Goal: Task Accomplishment & Management: Use online tool/utility

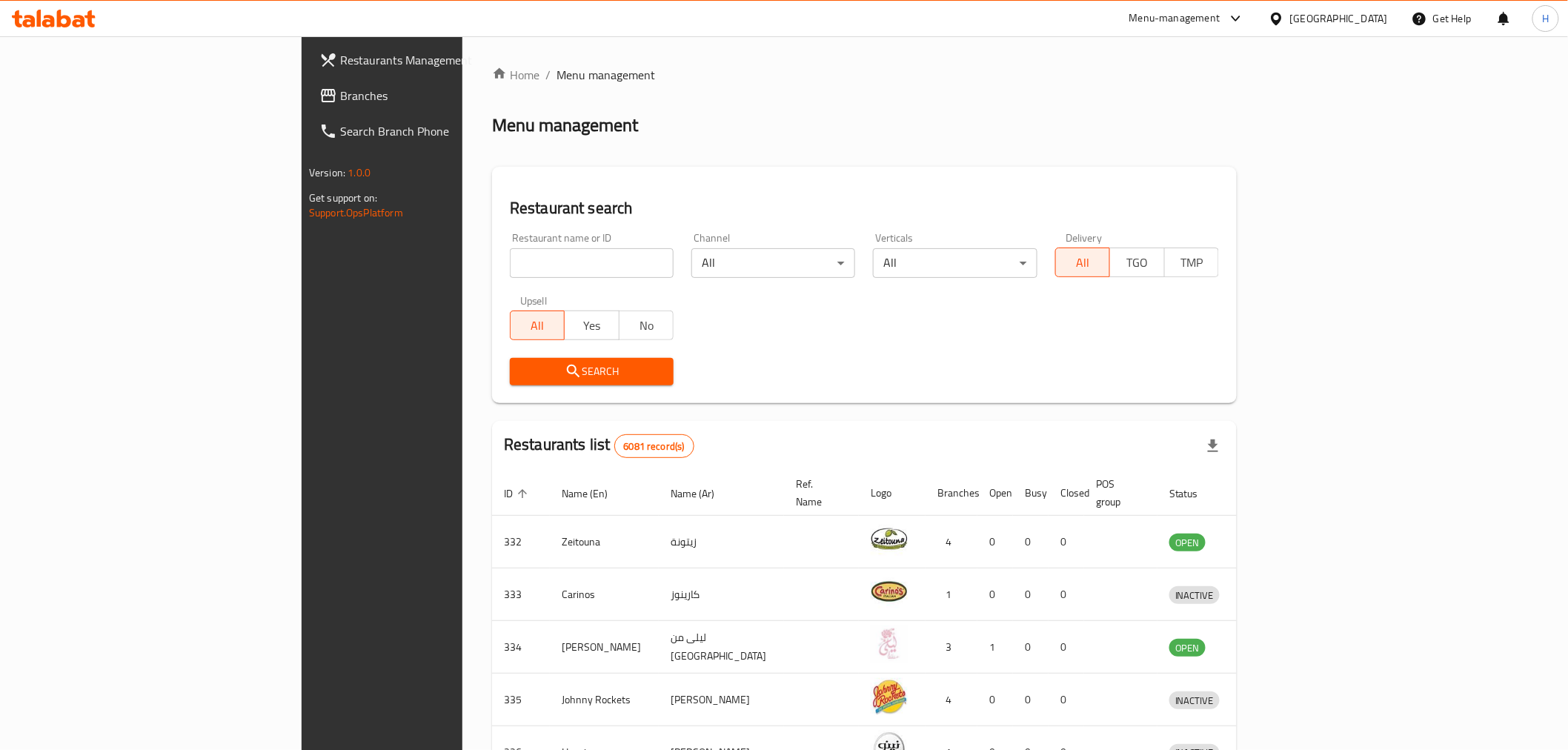
click at [510, 269] on input "search" at bounding box center [591, 263] width 163 height 30
type input "barns"
click button "Search" at bounding box center [591, 371] width 163 height 27
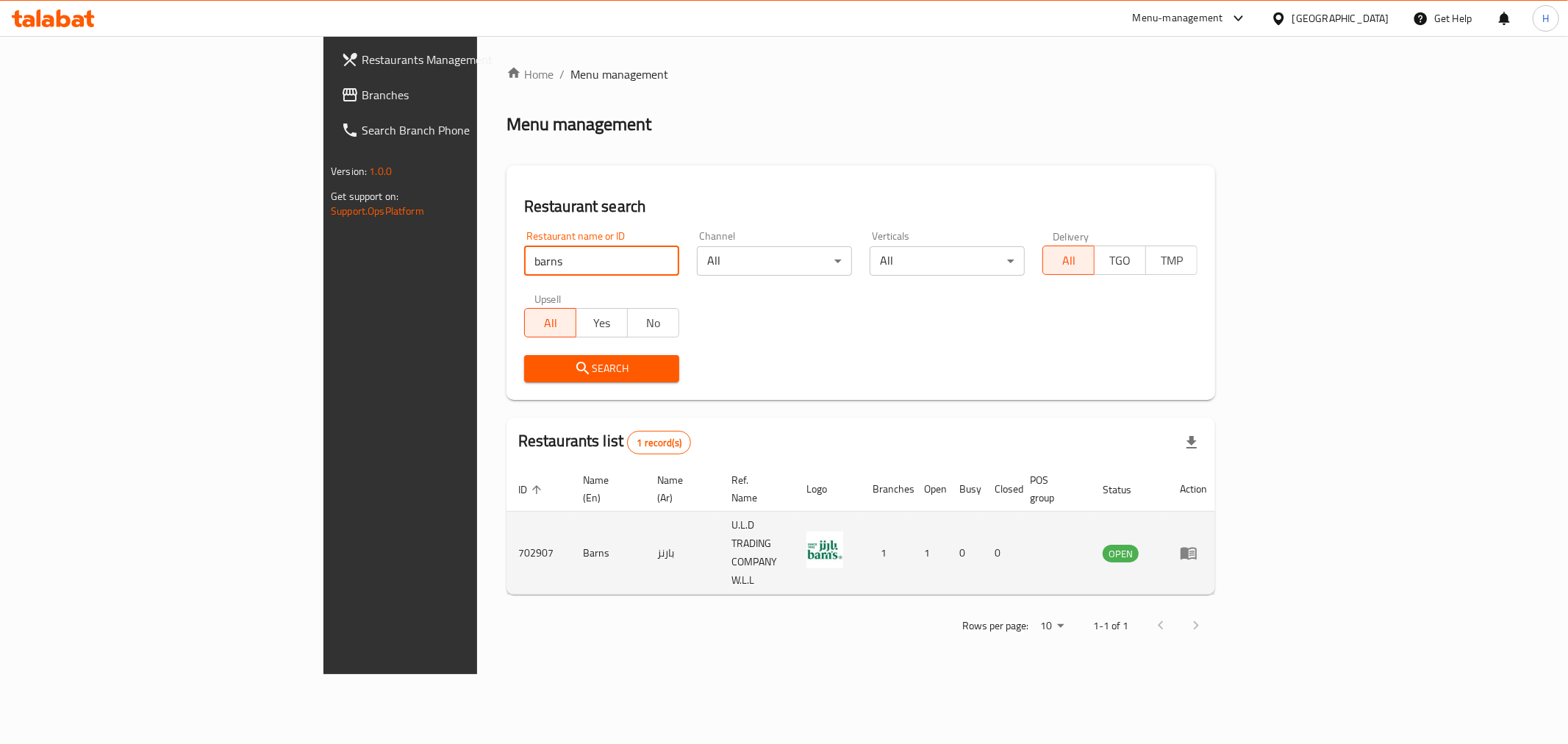
click at [1197, 548] on icon "enhanced table" at bounding box center [1187, 553] width 16 height 12
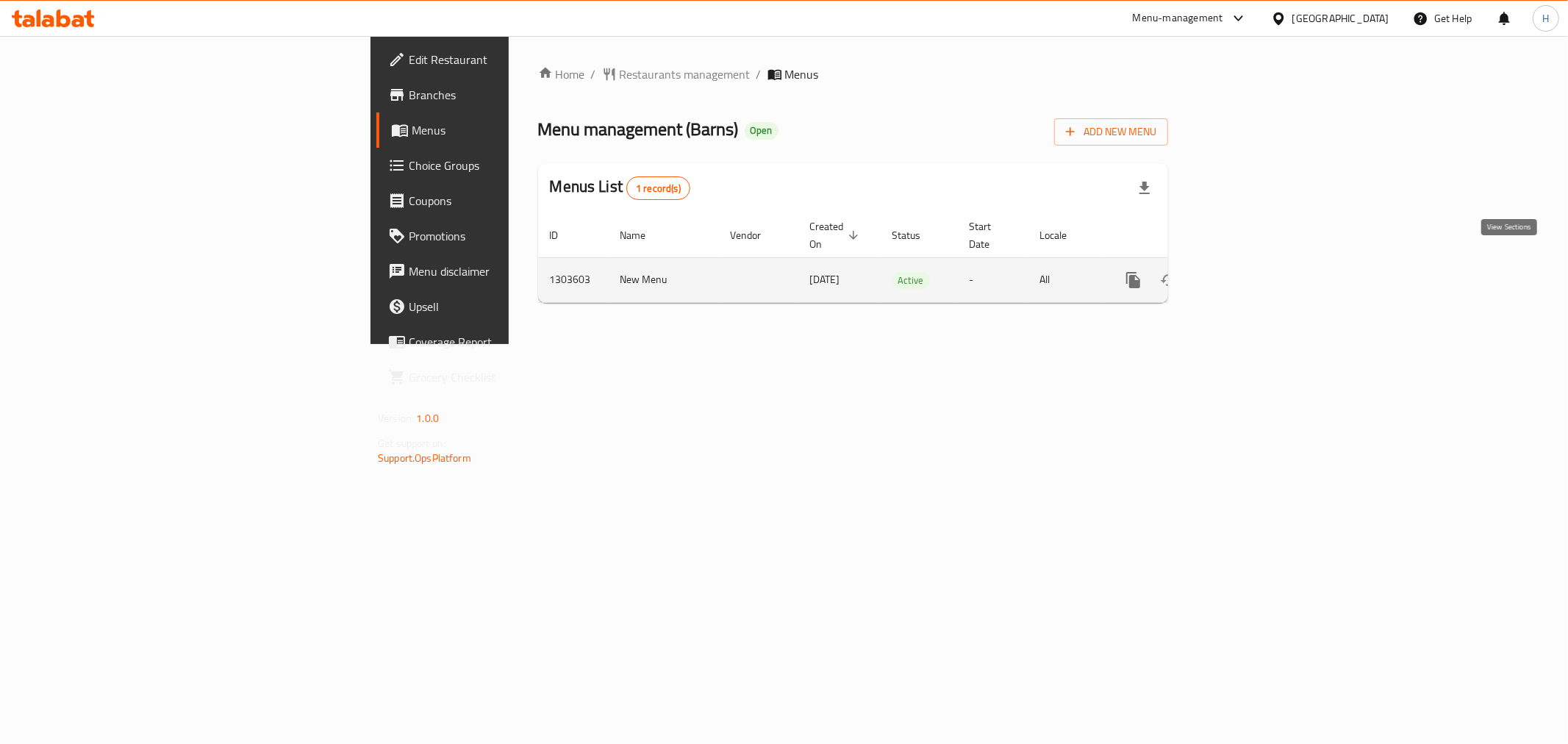
click at [1246, 273] on icon "enhanced table" at bounding box center [1239, 280] width 13 height 13
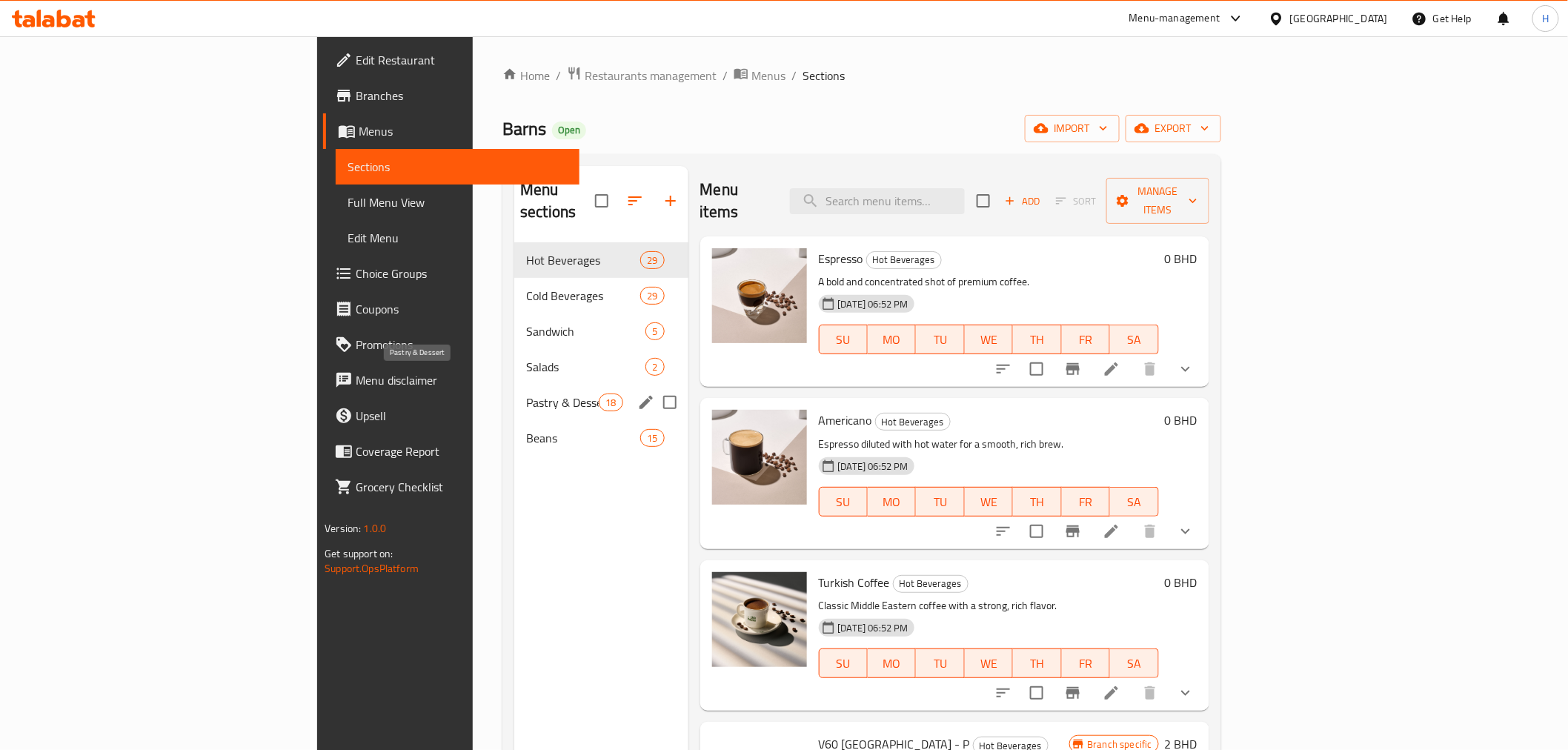
click at [526, 393] on span "Pastry & Dessert" at bounding box center [562, 402] width 73 height 18
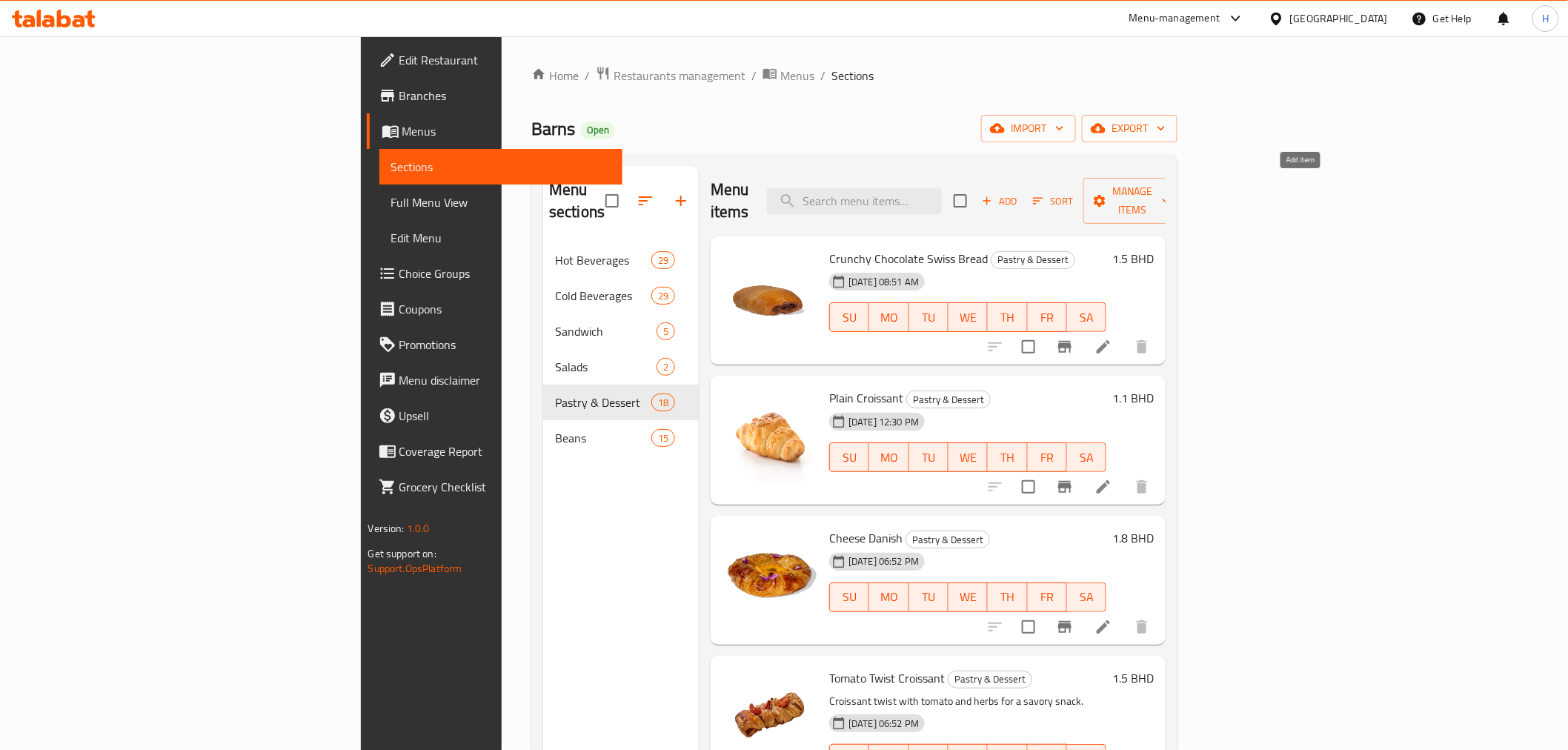
click at [994, 194] on icon "button" at bounding box center [987, 201] width 13 height 13
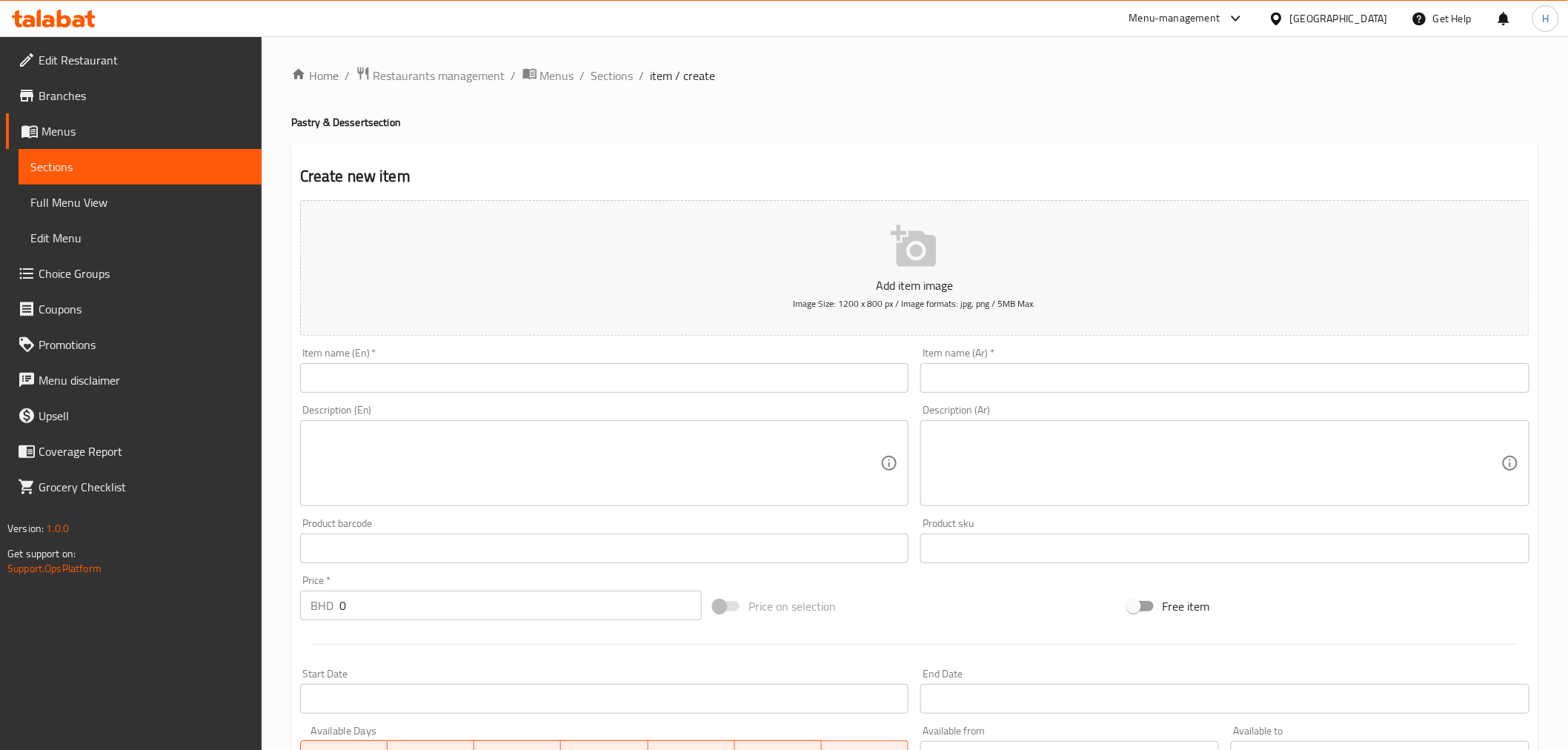
click at [393, 389] on input "text" at bounding box center [604, 378] width 609 height 30
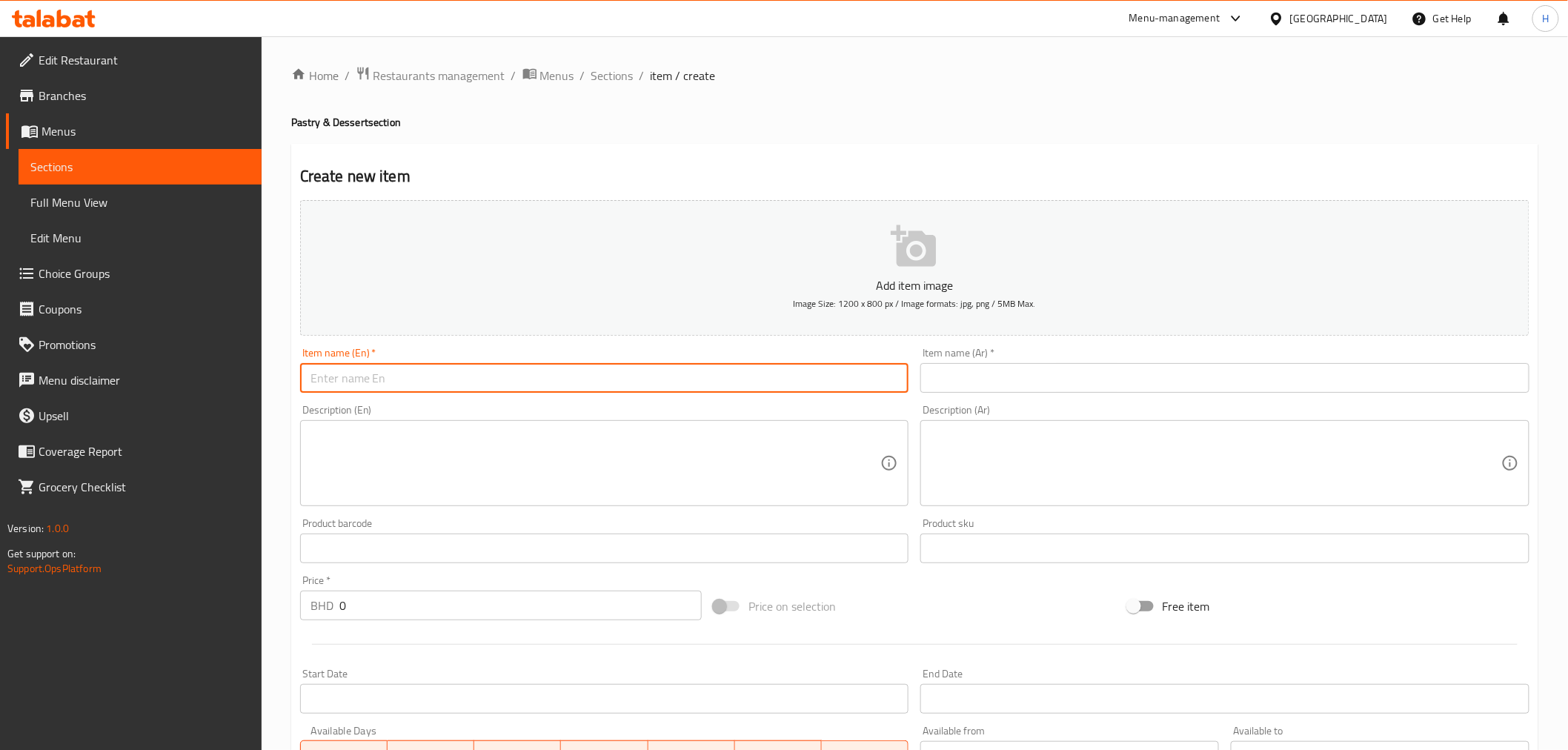
paste input "Caramel waffle"
type input "Caramel waffle"
click at [1025, 388] on input "text" at bounding box center [1225, 378] width 609 height 30
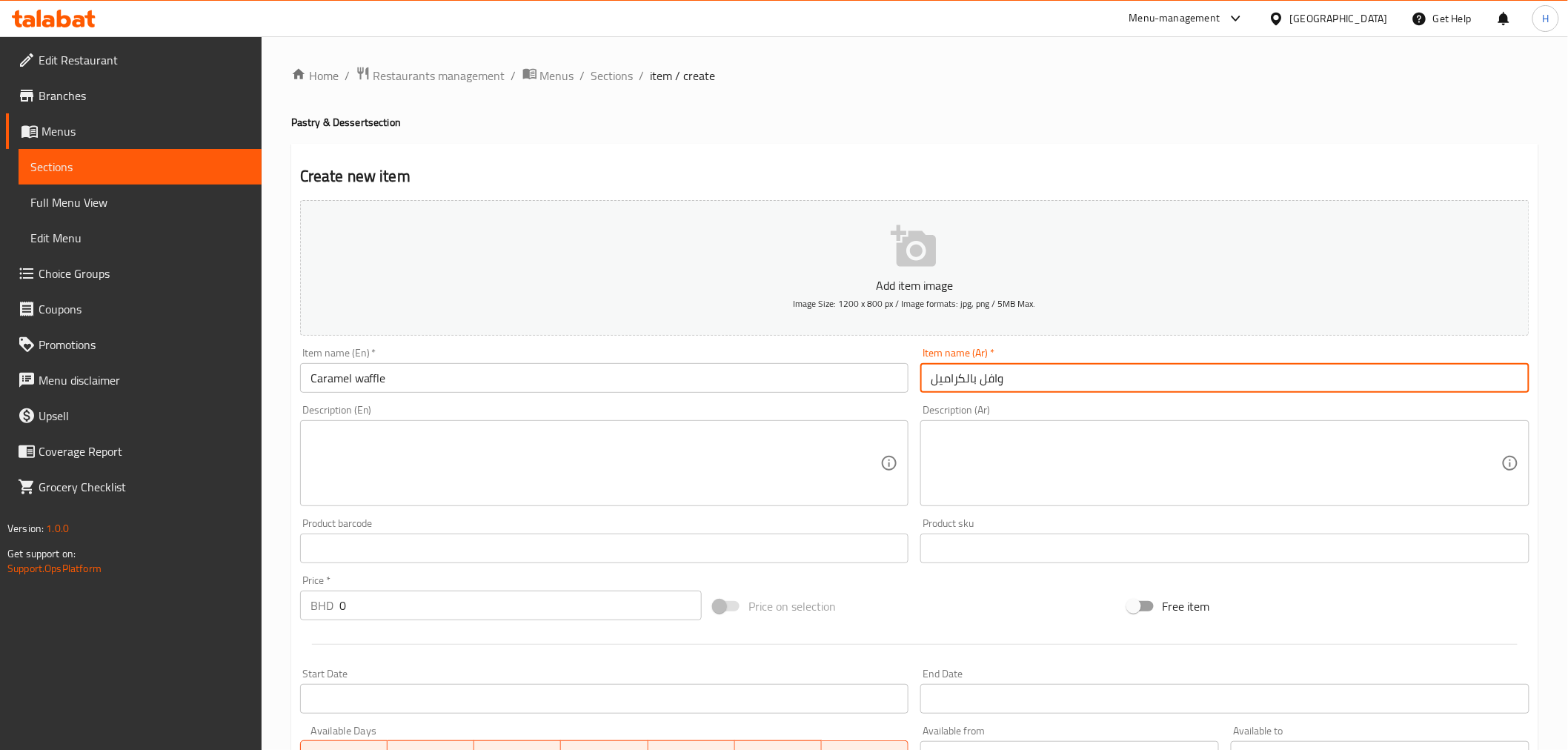
type input "وافل بالكراميل"
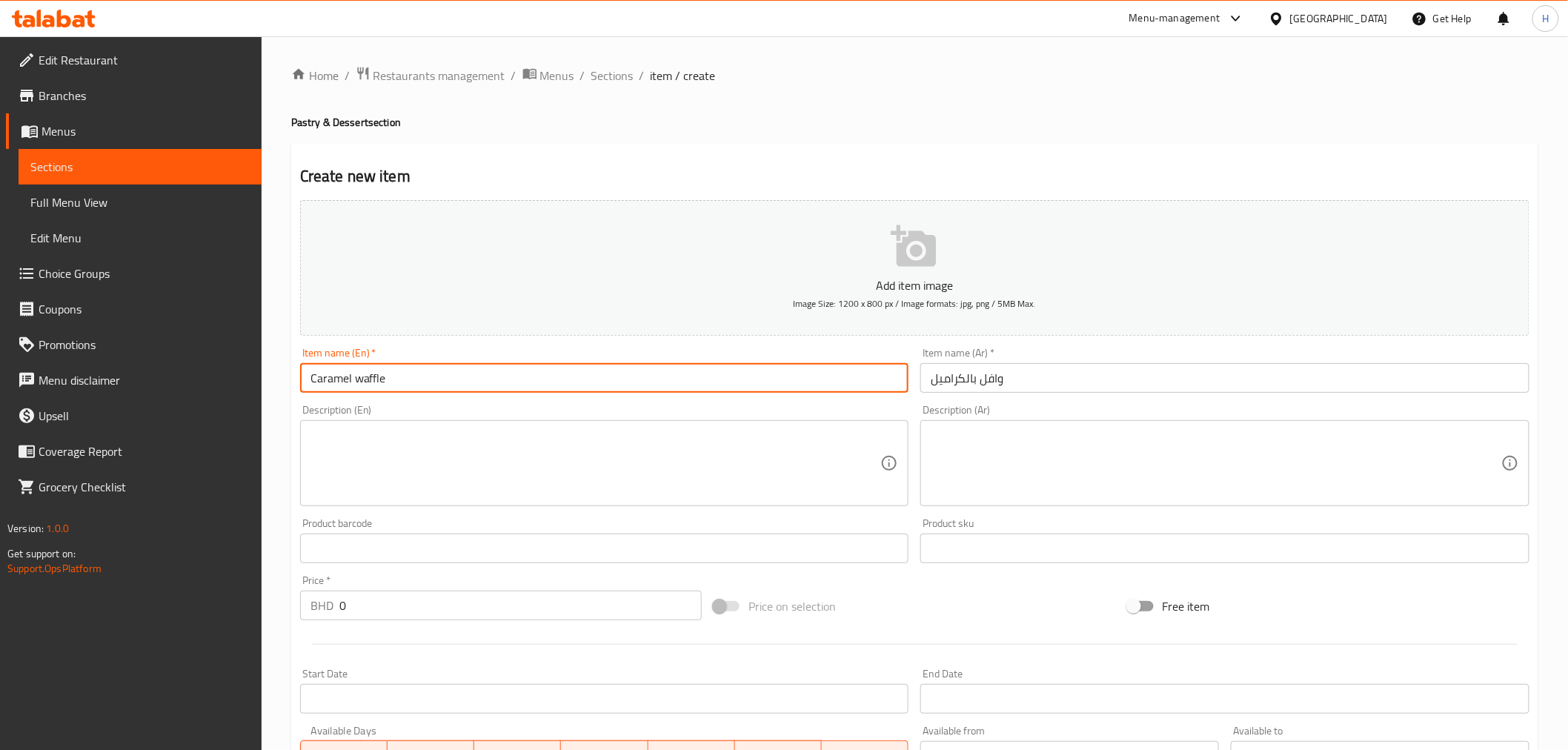
drag, startPoint x: 354, startPoint y: 380, endPoint x: 523, endPoint y: 386, distance: 169.1
click at [523, 386] on input "Caramel waffle" at bounding box center [604, 378] width 609 height 30
click at [339, 443] on textarea at bounding box center [595, 463] width 571 height 70
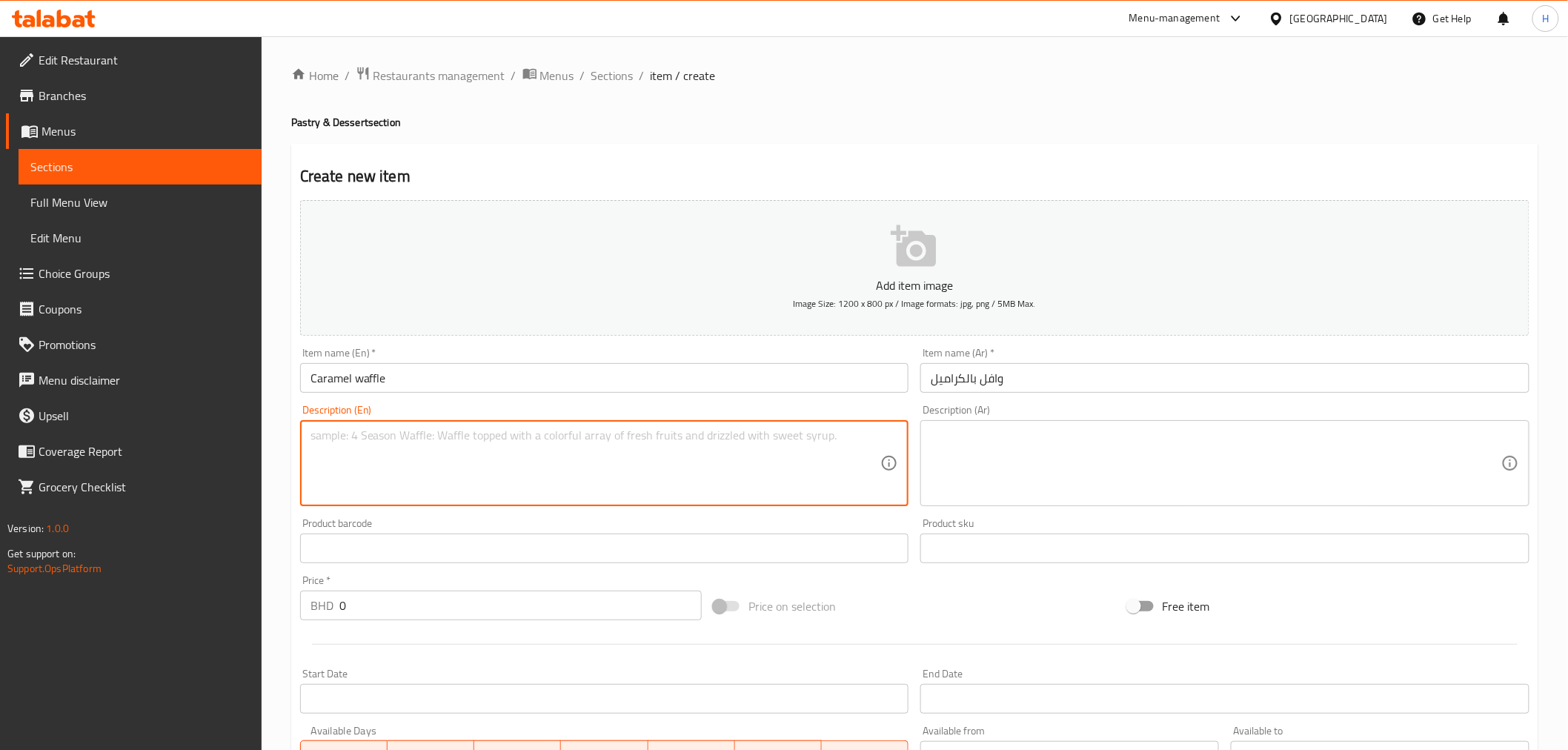
paste textarea "waffle"
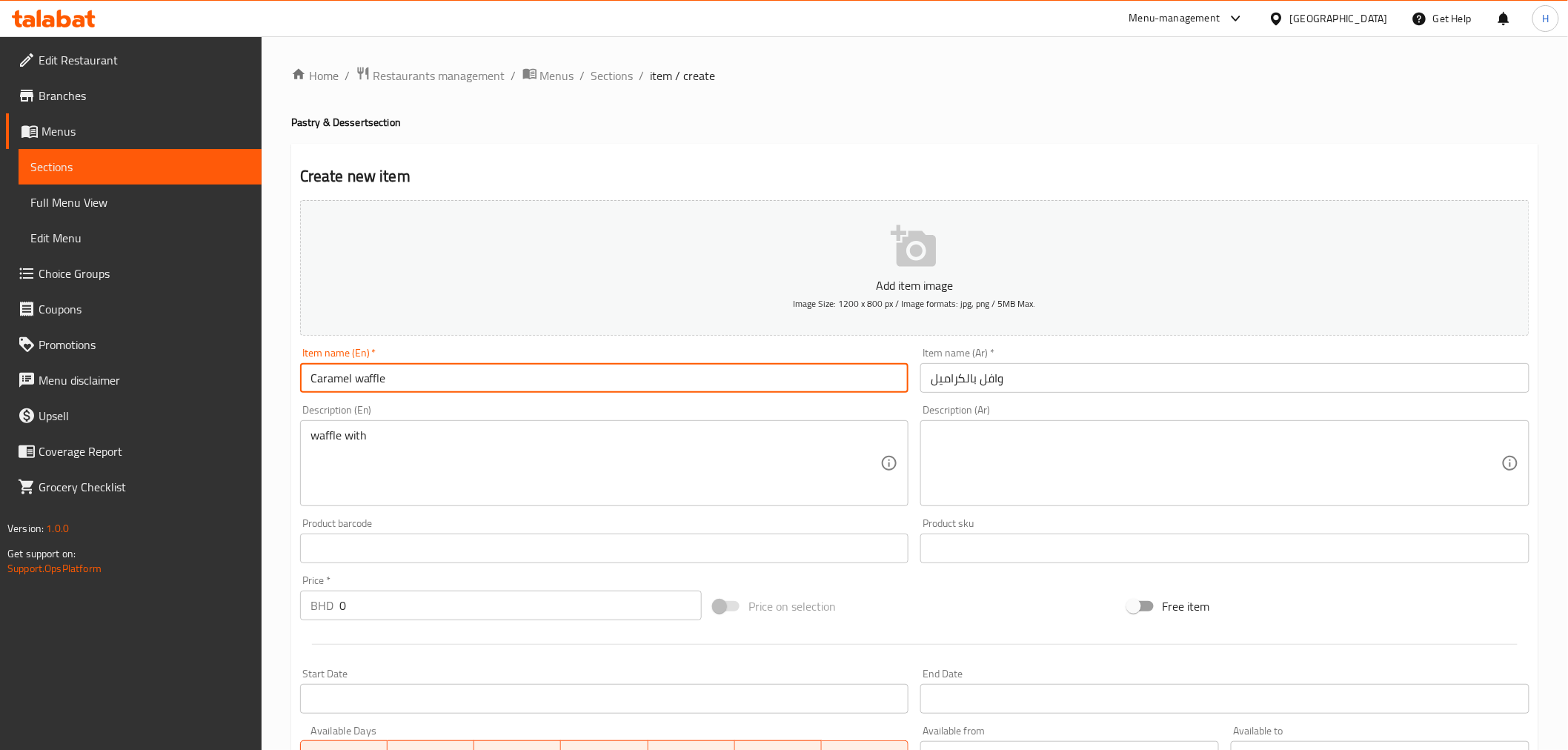
drag, startPoint x: 350, startPoint y: 384, endPoint x: 182, endPoint y: 366, distance: 169.0
click at [182, 366] on div "Edit Restaurant Branches Menus Sections Full Menu View Edit Menu Choice Groups …" at bounding box center [784, 542] width 1568 height 1011
drag, startPoint x: 417, startPoint y: 429, endPoint x: 408, endPoint y: 438, distance: 12.7
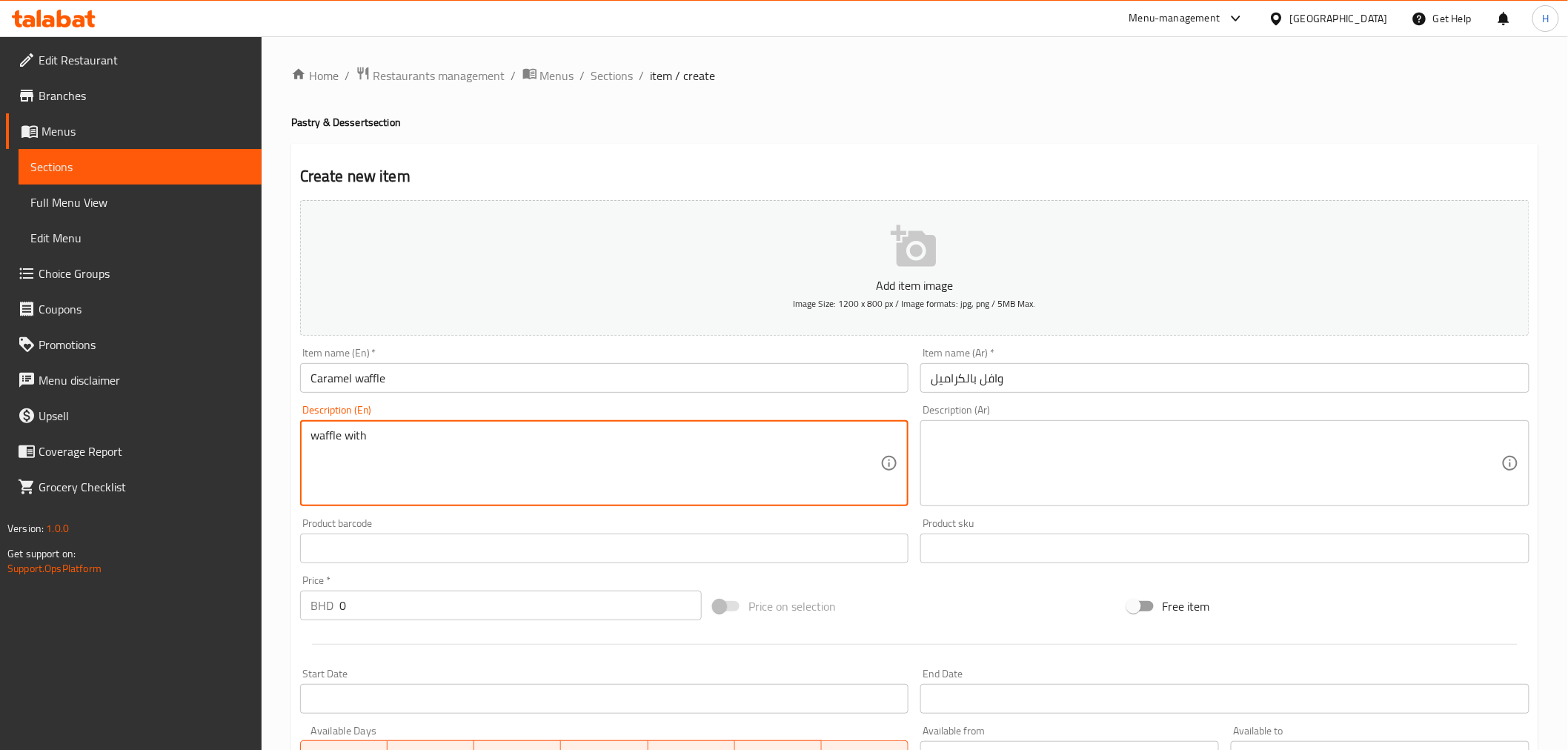
paste textarea "Caramel"
type textarea "waffle with Caramel"
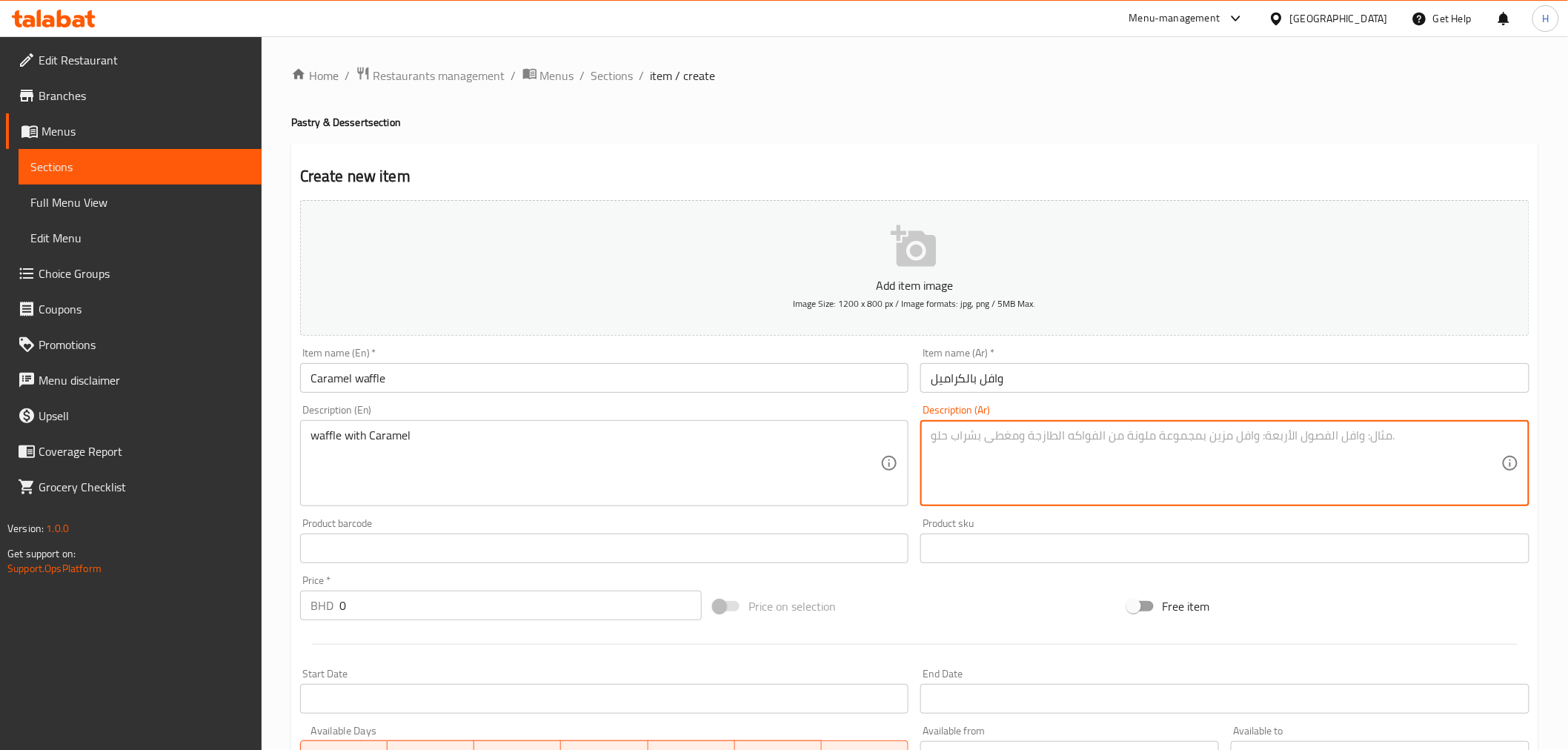
click at [976, 431] on textarea at bounding box center [1216, 463] width 571 height 70
type textarea "وافل بنكهة الكراميل"
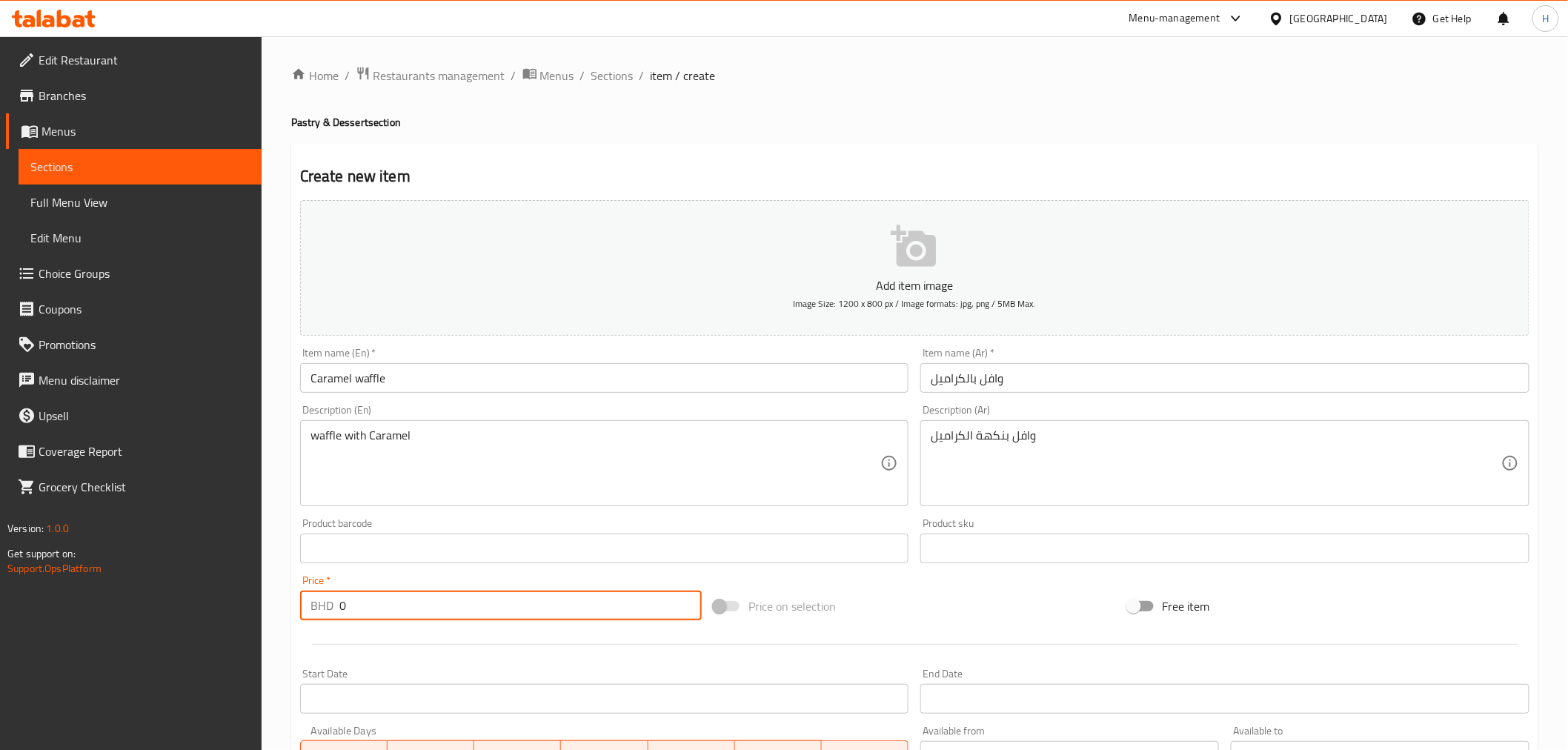
drag, startPoint x: 396, startPoint y: 614, endPoint x: 292, endPoint y: 599, distance: 105.1
click at [292, 599] on div "Create new item Add item image Image Size: 1200 x 800 px / Image formats: jpg, …" at bounding box center [915, 575] width 1248 height 863
click at [356, 608] on input "number" at bounding box center [520, 605] width 362 height 30
type input "0.600"
click at [419, 642] on div at bounding box center [914, 644] width 1241 height 36
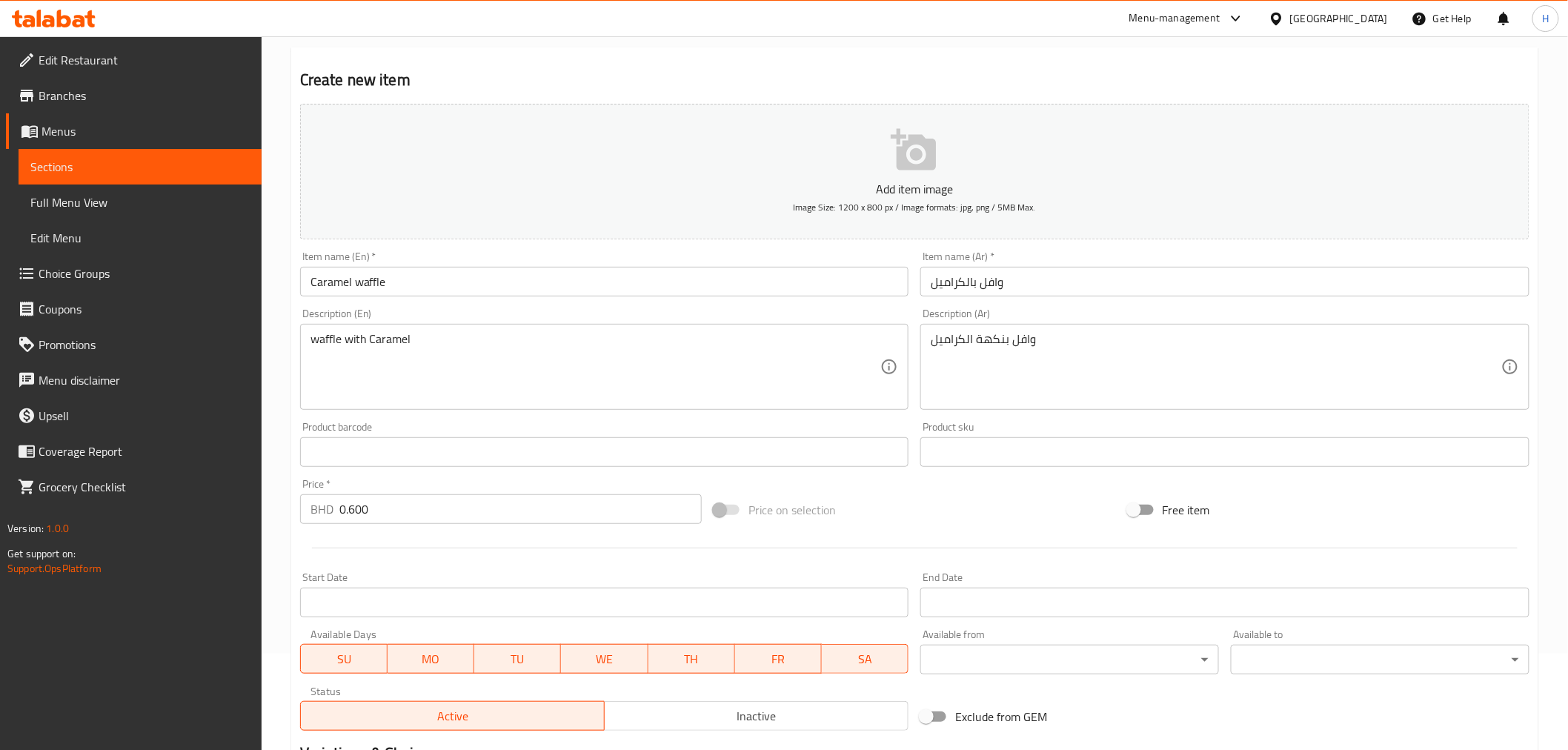
scroll to position [294, 0]
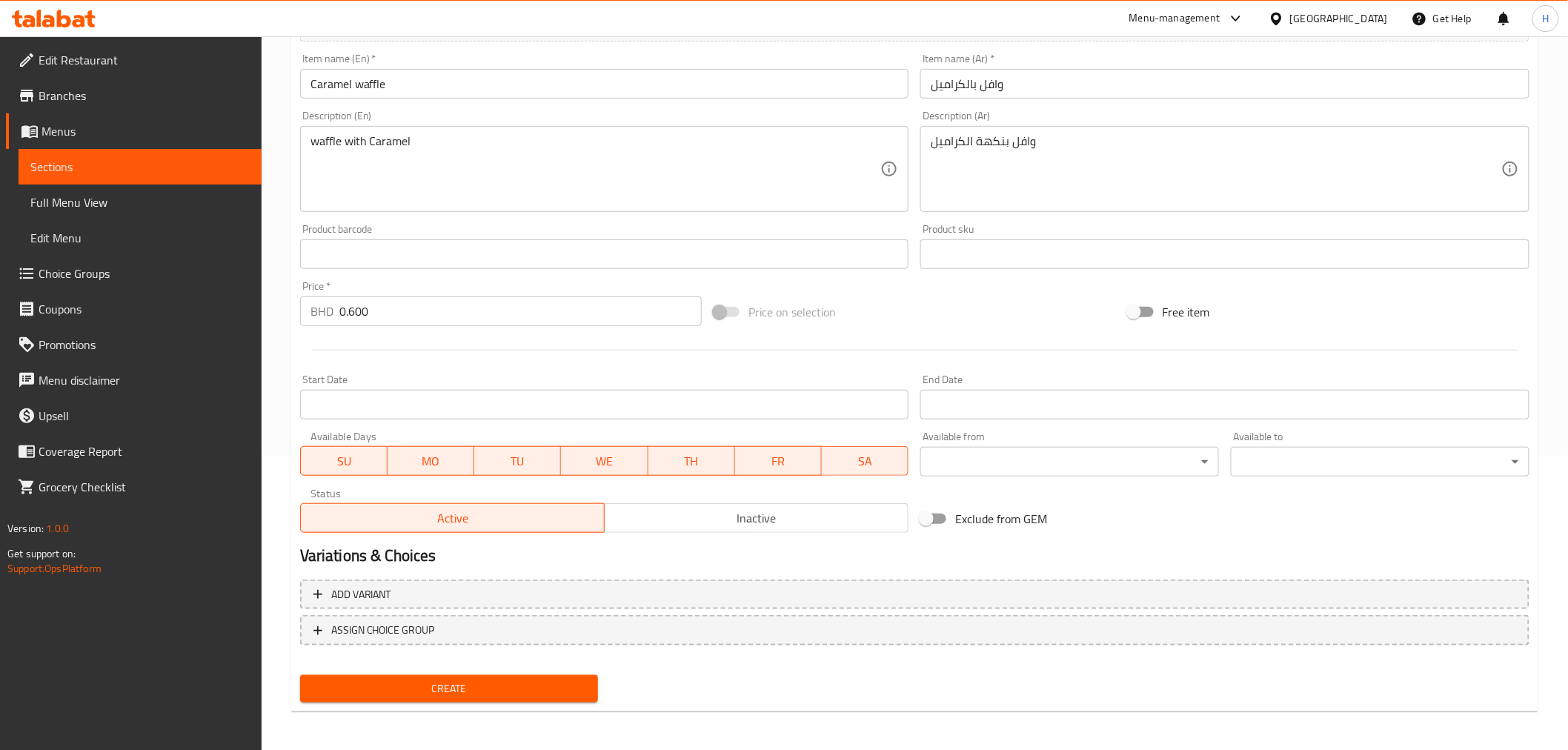
click at [475, 691] on span "Create" at bounding box center [449, 689] width 275 height 19
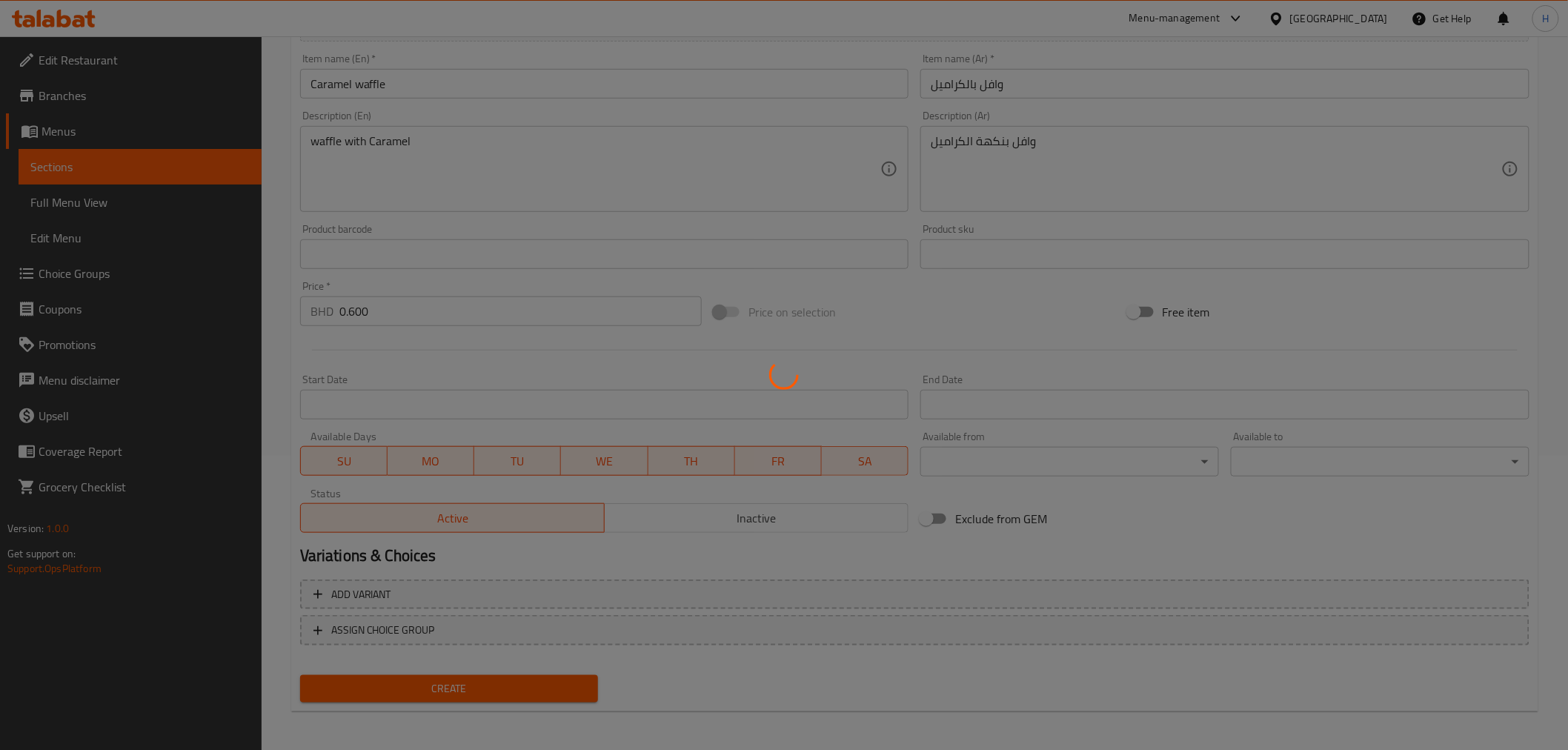
type input "0"
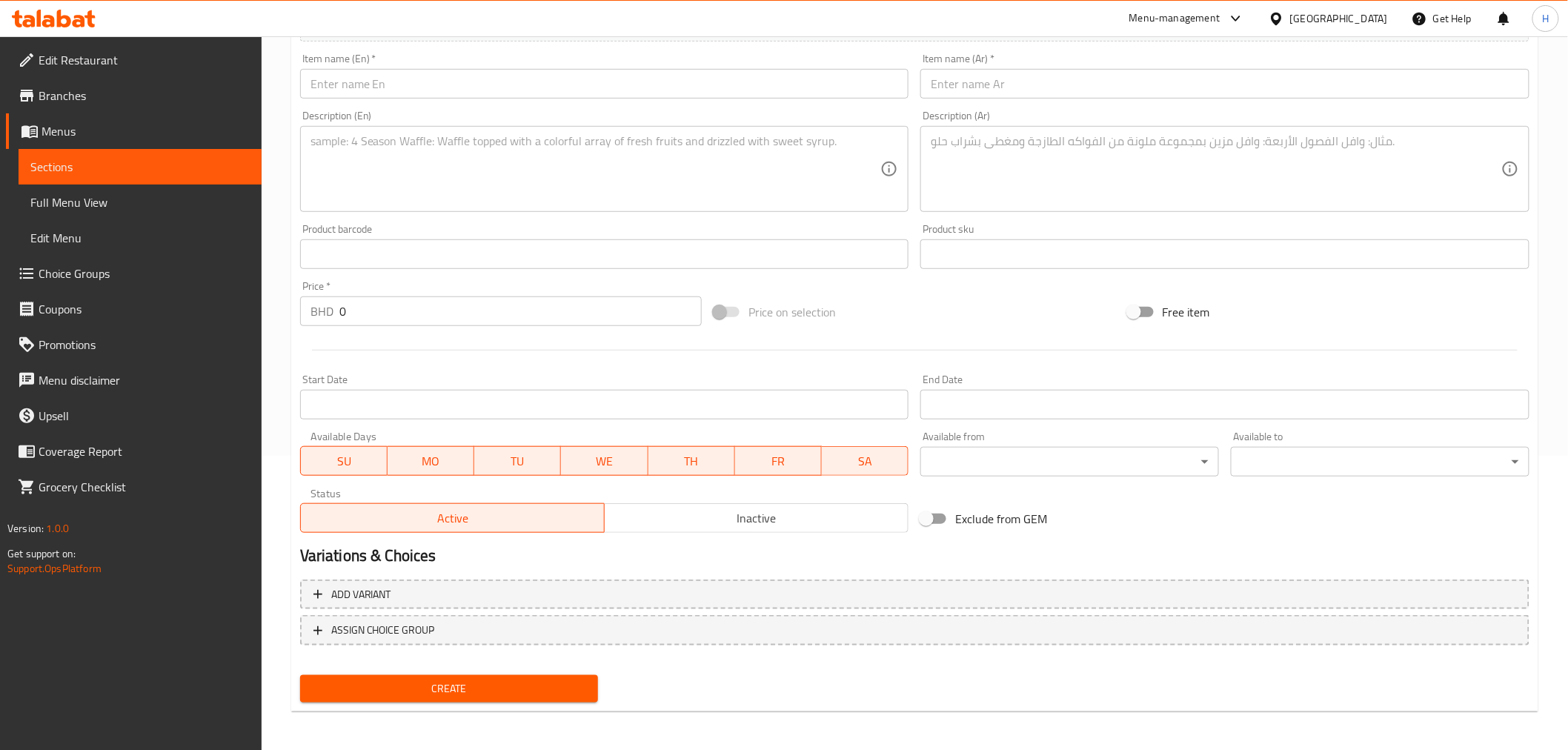
click at [360, 680] on span "Create" at bounding box center [449, 689] width 275 height 19
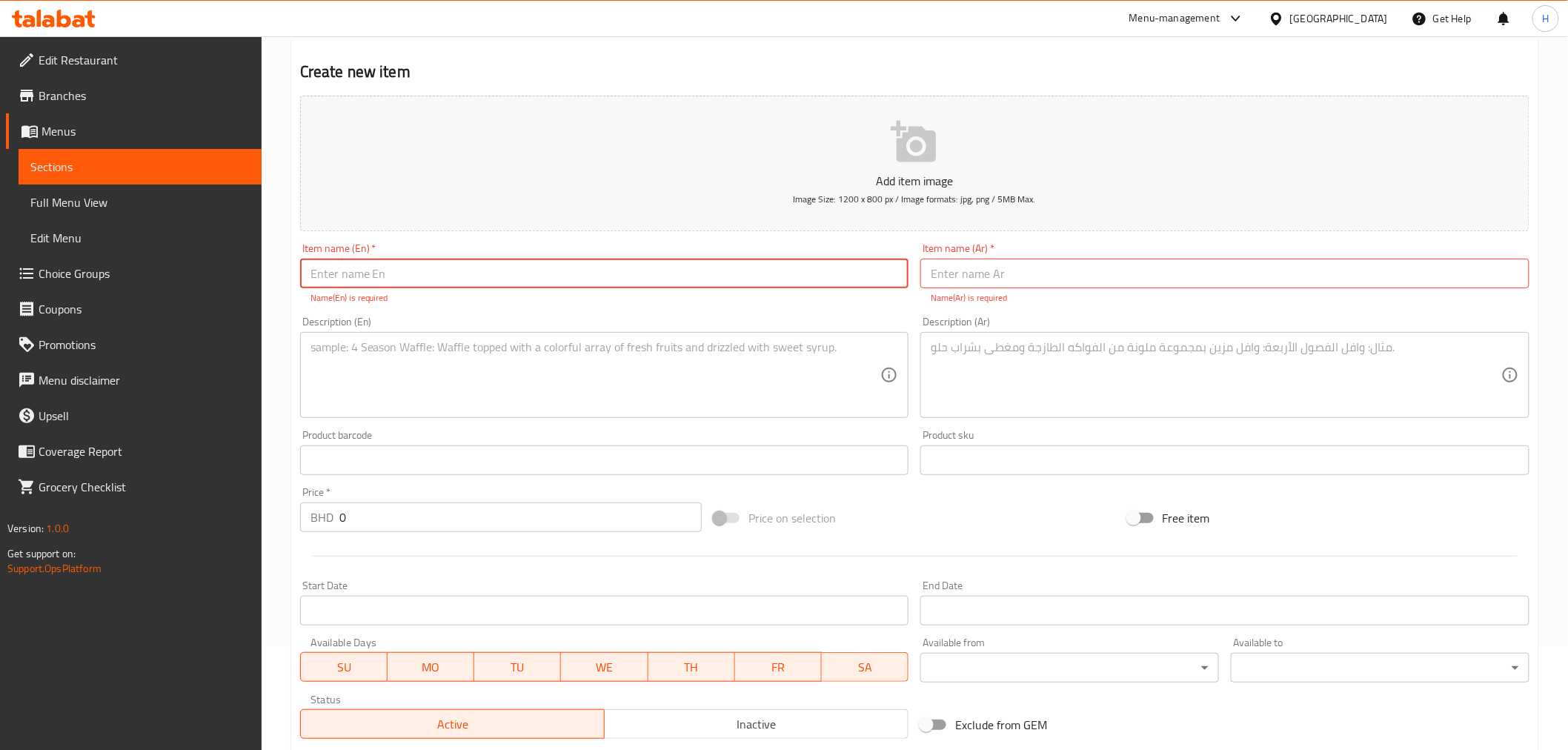
scroll to position [0, 0]
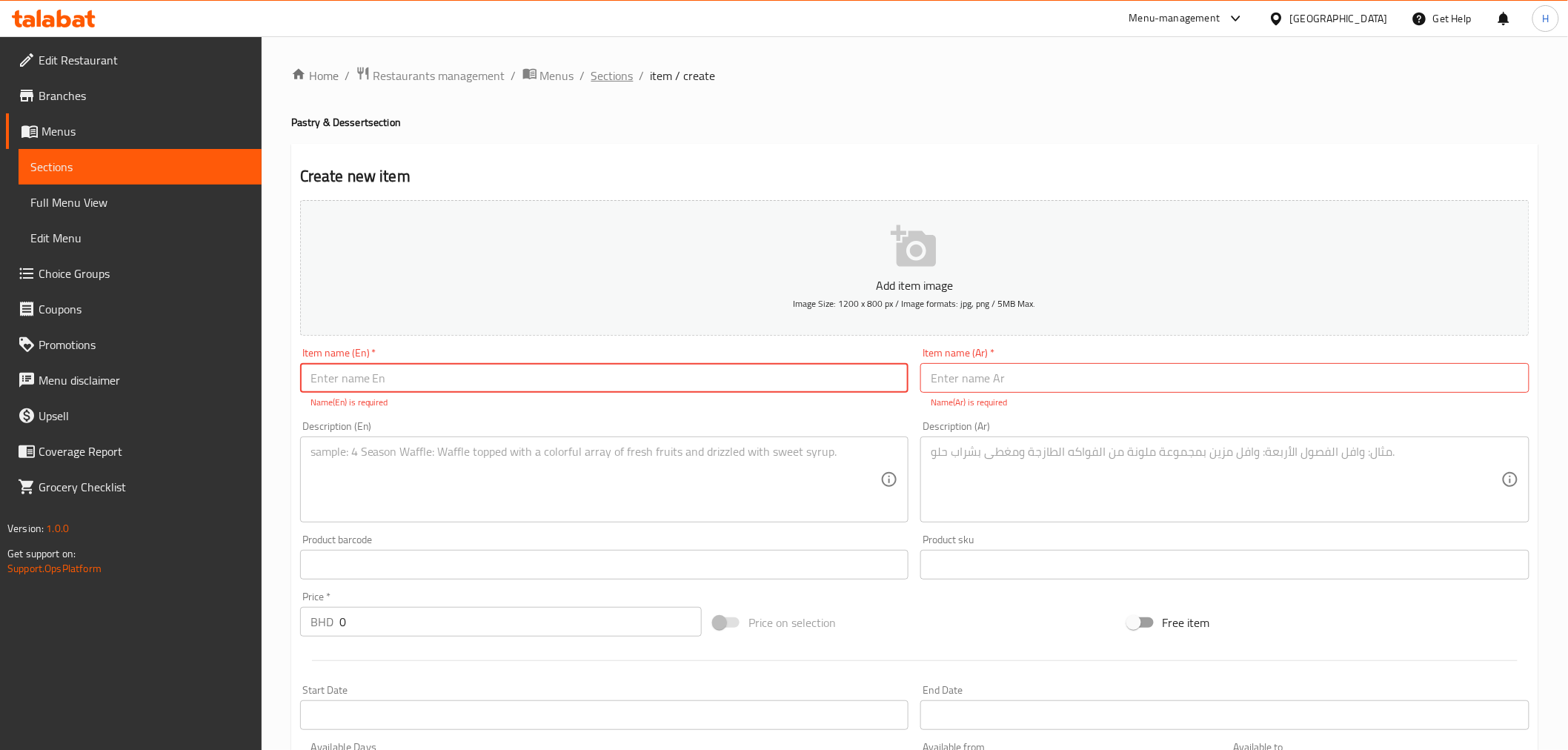
click at [630, 84] on span "Sections" at bounding box center [612, 75] width 42 height 18
